Goal: Task Accomplishment & Management: Complete application form

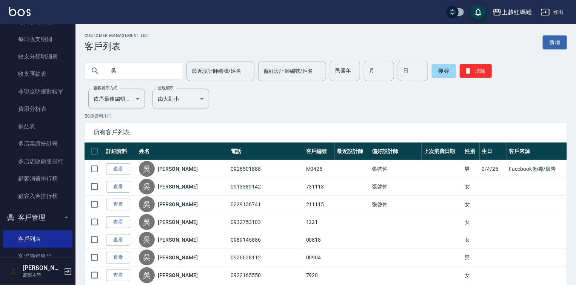
drag, startPoint x: 557, startPoint y: 39, endPoint x: 526, endPoint y: 45, distance: 31.2
click at [557, 38] on link "新增" at bounding box center [554, 42] width 24 height 14
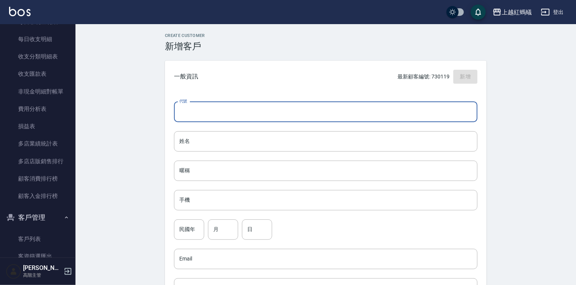
click at [225, 113] on input "代號" at bounding box center [325, 112] width 303 height 20
type input "770103"
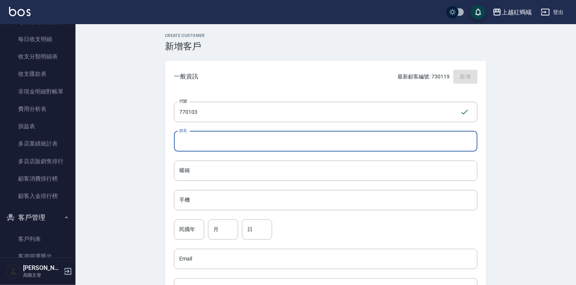
click at [227, 145] on input "姓名" at bounding box center [325, 141] width 303 height 20
type input "[PERSON_NAME]"
click at [222, 201] on input "手機" at bounding box center [325, 200] width 303 height 20
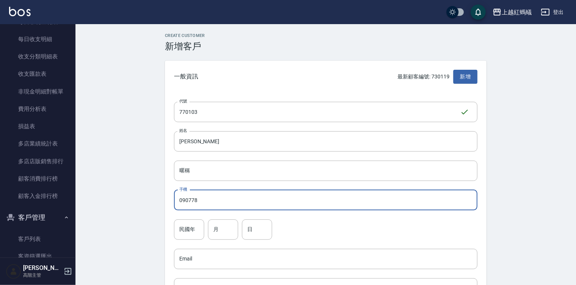
click at [216, 197] on input "090778" at bounding box center [325, 200] width 303 height 20
type input "0907784606"
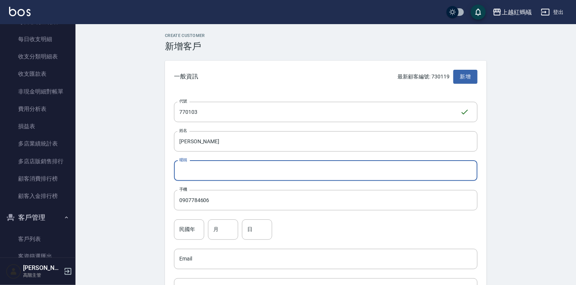
click at [214, 170] on input "暱稱" at bounding box center [325, 171] width 303 height 20
type input "a"
type input "媽0972166059"
click at [195, 228] on input "民國年" at bounding box center [189, 229] width 30 height 20
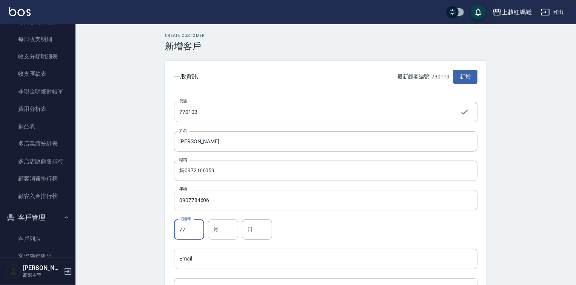
type input "77"
click at [230, 226] on input "月" at bounding box center [223, 229] width 30 height 20
type input "1"
click at [251, 224] on div "日 日" at bounding box center [257, 229] width 30 height 20
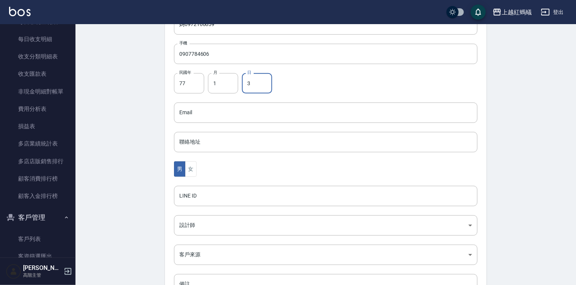
scroll to position [181, 0]
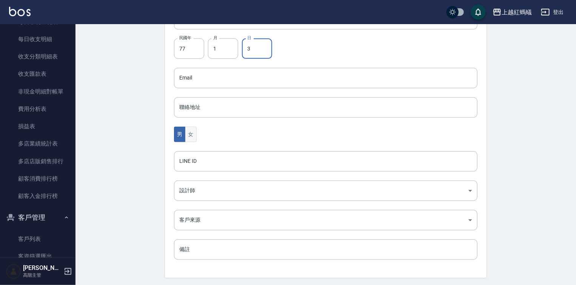
type input "3"
click at [192, 131] on button "女" at bounding box center [190, 134] width 11 height 15
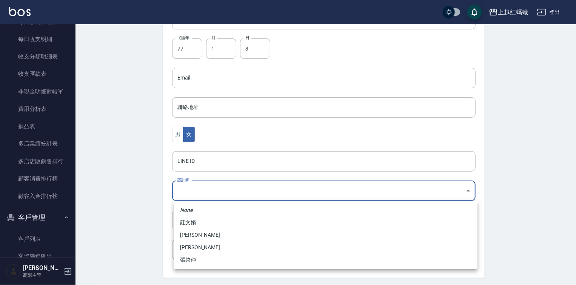
click at [200, 188] on body "上越紅螞蟻 登出 櫃檯作業 打帳單 帳單列表 掛單列表 座位開單 營業儀表板 現金收支登錄 高階收支登錄 材料自購登錄 每日結帳 排班表 現場電腦打卡 掃碼打…" at bounding box center [288, 64] width 576 height 491
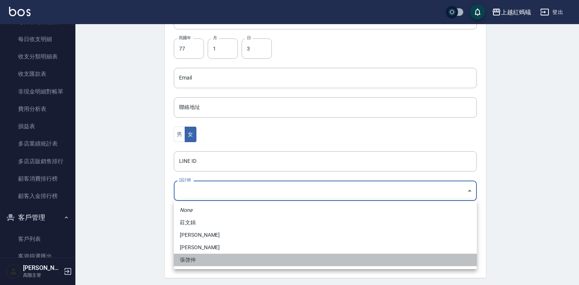
click at [208, 256] on li "張啓仲" at bounding box center [325, 260] width 303 height 12
type input "9efc15fe-67de-409c-bc0a-e53cf4b7ff6b"
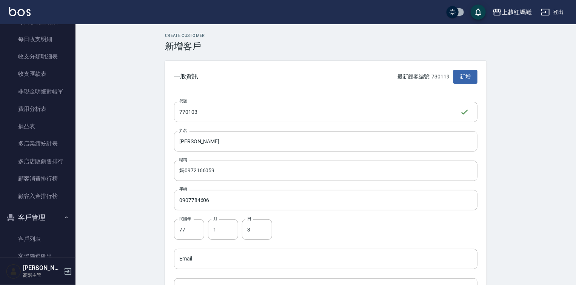
scroll to position [0, 0]
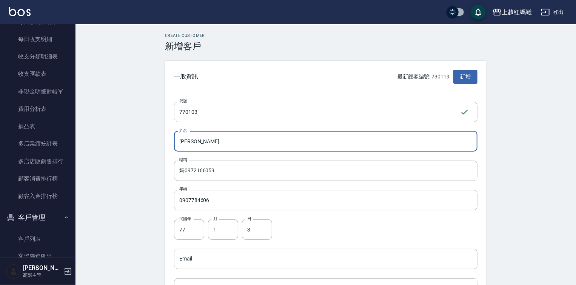
click at [226, 146] on input "[PERSON_NAME]" at bounding box center [325, 141] width 303 height 20
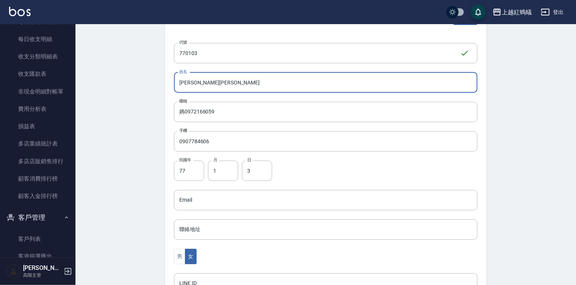
scroll to position [206, 0]
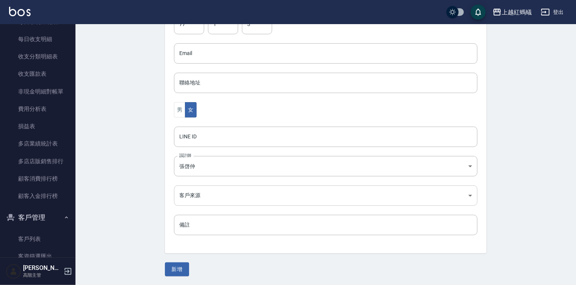
type input "[PERSON_NAME][PERSON_NAME]"
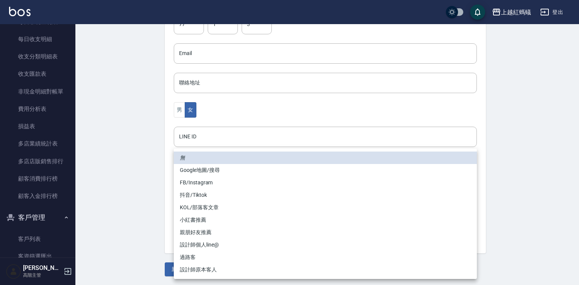
click at [204, 195] on body "上越紅螞蟻 登出 櫃檯作業 打帳單 帳單列表 掛單列表 座位開單 營業儀表板 現金收支登錄 高階收支登錄 材料自購登錄 每日結帳 排班表 現場電腦打卡 掃碼打…" at bounding box center [289, 39] width 579 height 491
click at [213, 267] on li "設計師原本客人" at bounding box center [325, 270] width 303 height 12
type input "設計師原本客人"
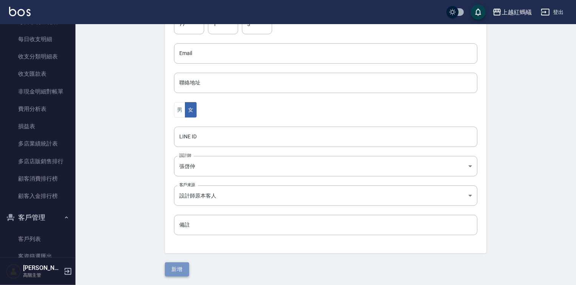
click at [184, 266] on button "新增" at bounding box center [177, 269] width 24 height 14
